Goal: Transaction & Acquisition: Purchase product/service

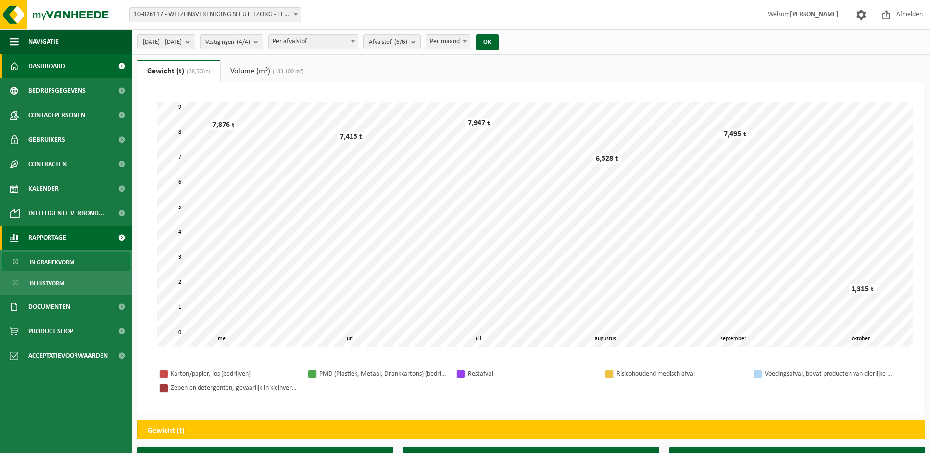
click at [33, 67] on span "Dashboard" at bounding box center [46, 66] width 37 height 25
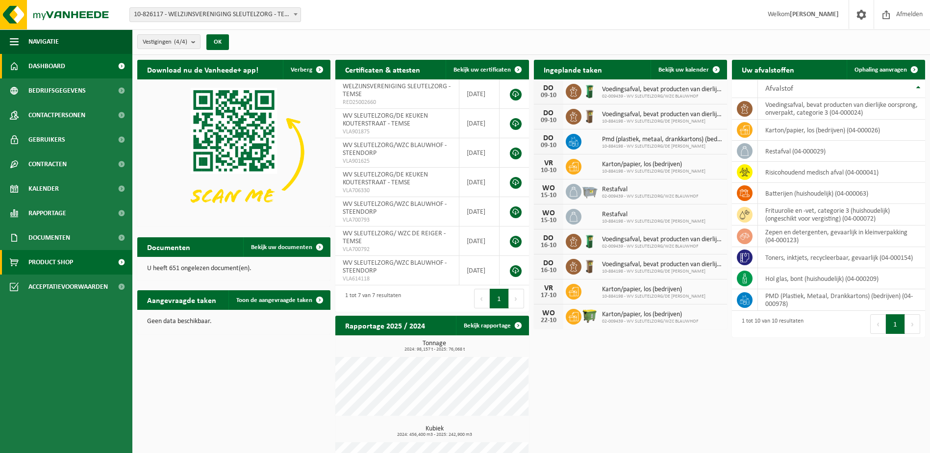
click at [51, 259] on span "Product Shop" at bounding box center [50, 262] width 45 height 25
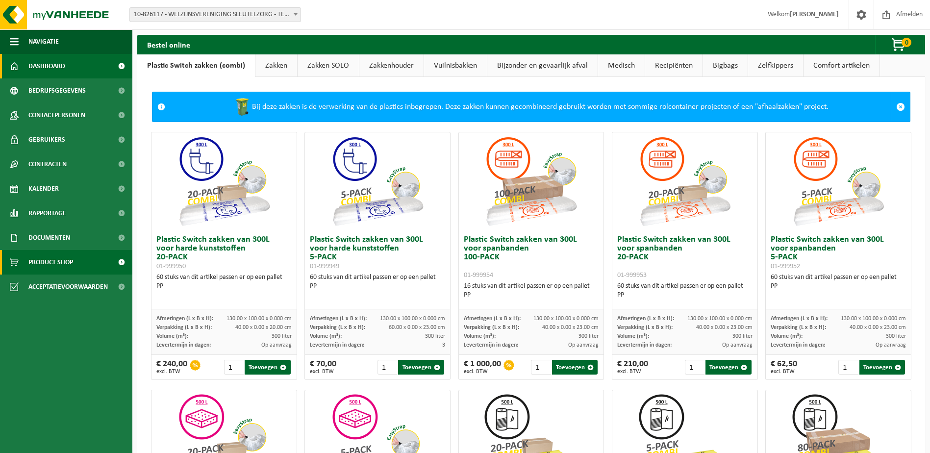
click at [48, 68] on span "Dashboard" at bounding box center [46, 66] width 37 height 25
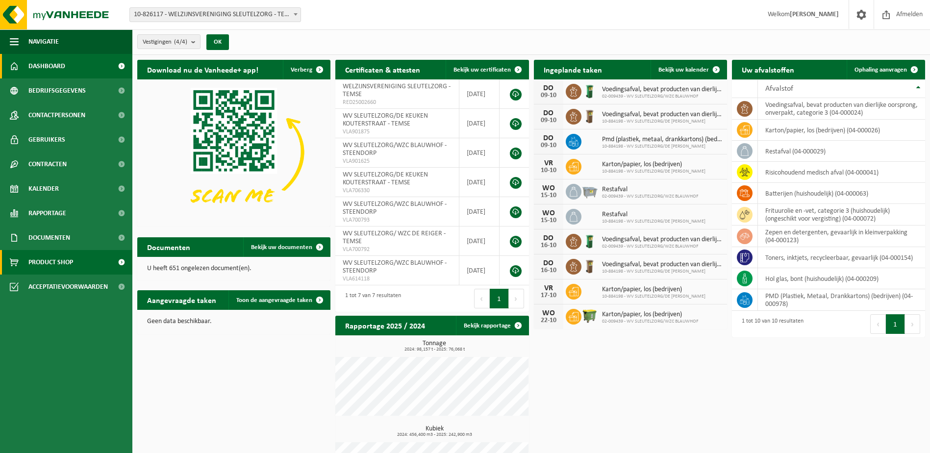
click at [36, 266] on span "Product Shop" at bounding box center [50, 262] width 45 height 25
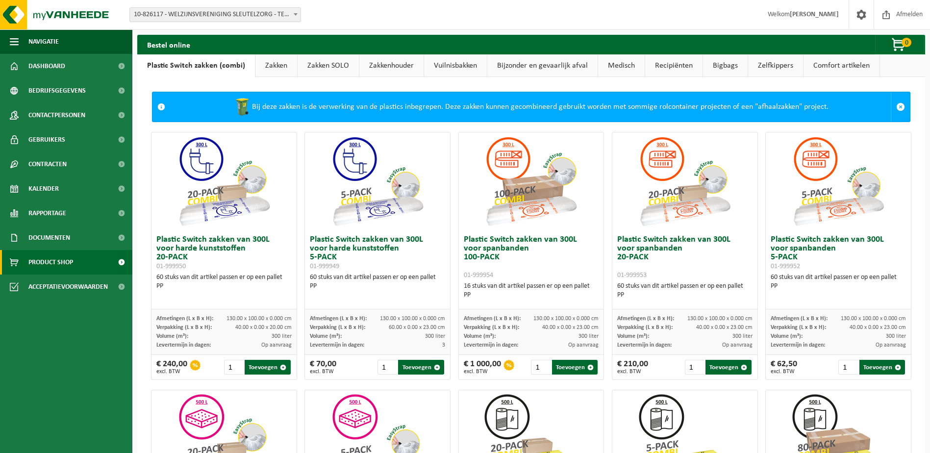
click at [508, 69] on link "Bijzonder en gevaarlijk afval" at bounding box center [543, 65] width 110 height 23
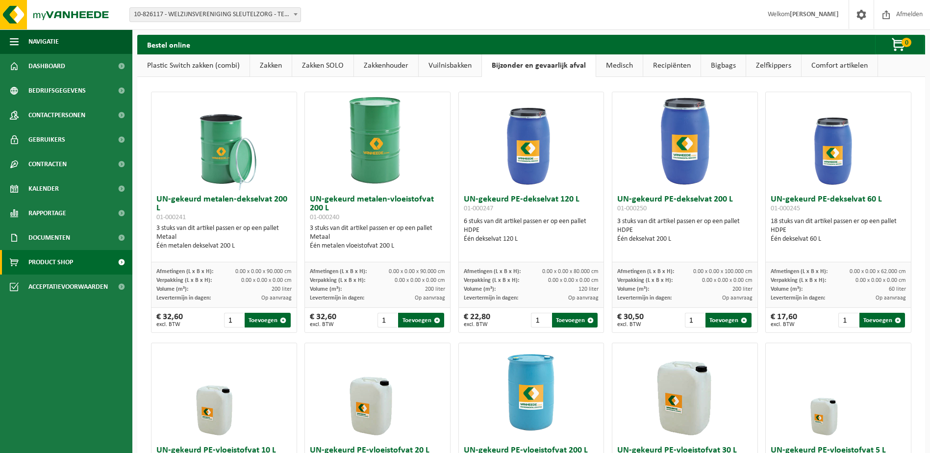
click at [613, 71] on link "Medisch" at bounding box center [619, 65] width 47 height 23
